Goal: Task Accomplishment & Management: Use online tool/utility

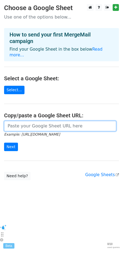
drag, startPoint x: 48, startPoint y: 121, endPoint x: 49, endPoint y: 116, distance: 5.4
click at [49, 121] on input "url" at bounding box center [60, 126] width 112 height 10
paste input "[URL][DOMAIN_NAME]"
type input "[URL][DOMAIN_NAME]"
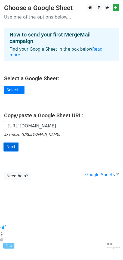
scroll to position [0, 0]
click at [15, 143] on input "Next" at bounding box center [11, 147] width 14 height 8
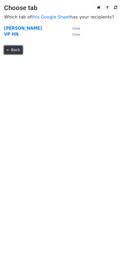
click at [15, 50] on link "← Back" at bounding box center [13, 50] width 19 height 8
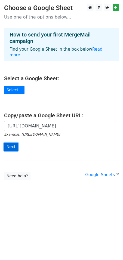
click at [8, 143] on input "Next" at bounding box center [11, 147] width 14 height 8
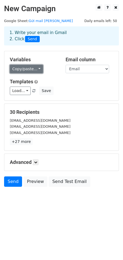
click at [33, 68] on link "Copy/paste..." at bounding box center [26, 69] width 33 height 8
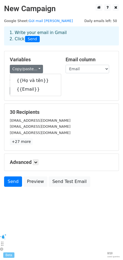
click at [74, 81] on h5 "Templates" at bounding box center [62, 82] width 104 height 6
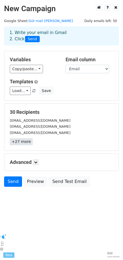
click at [23, 143] on link "+27 more" at bounding box center [21, 141] width 23 height 7
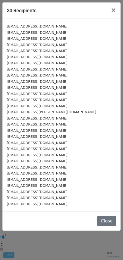
click at [119, 2] on div "30 Recipients × dinhnhattruong0@gmail.com hatrangg77@gmail.com thutra16920@gmai…" at bounding box center [61, 130] width 123 height 260
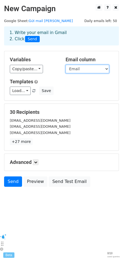
click at [89, 68] on select "Họ và tên Email" at bounding box center [88, 69] width 44 height 8
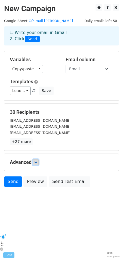
click at [37, 160] on link at bounding box center [36, 162] width 6 height 6
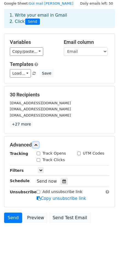
scroll to position [27, 0]
